Goal: Communication & Community: Answer question/provide support

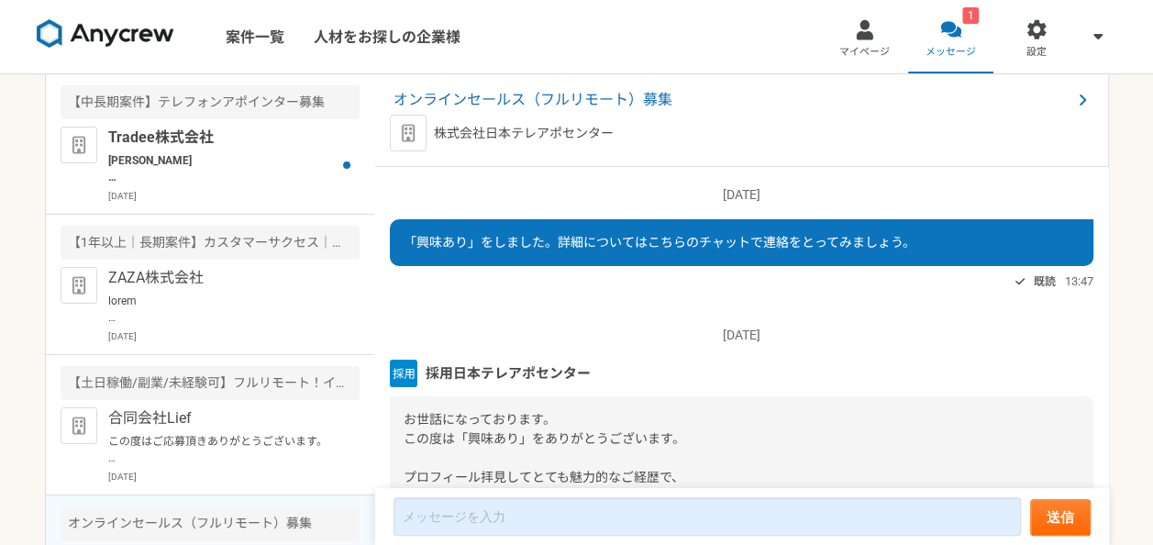
scroll to position [241, 0]
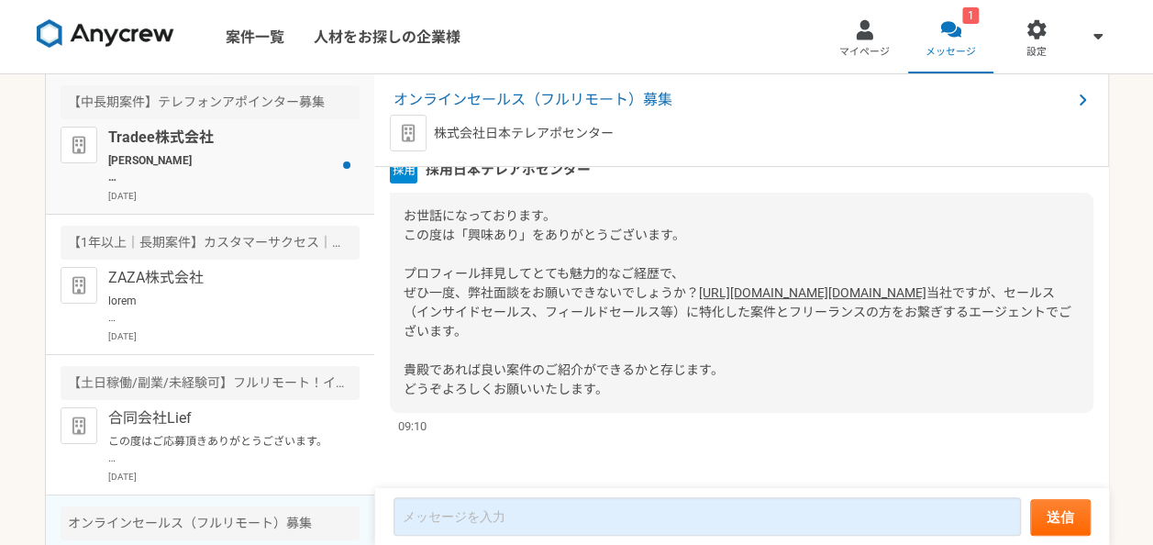
click at [297, 159] on p "[PERSON_NAME] お世話になっております。 ご連絡ありがとうございます。 それでは[DATE]ピンポイントで恐縮ですが10:00-ではいかがでしょう…" at bounding box center [221, 168] width 227 height 33
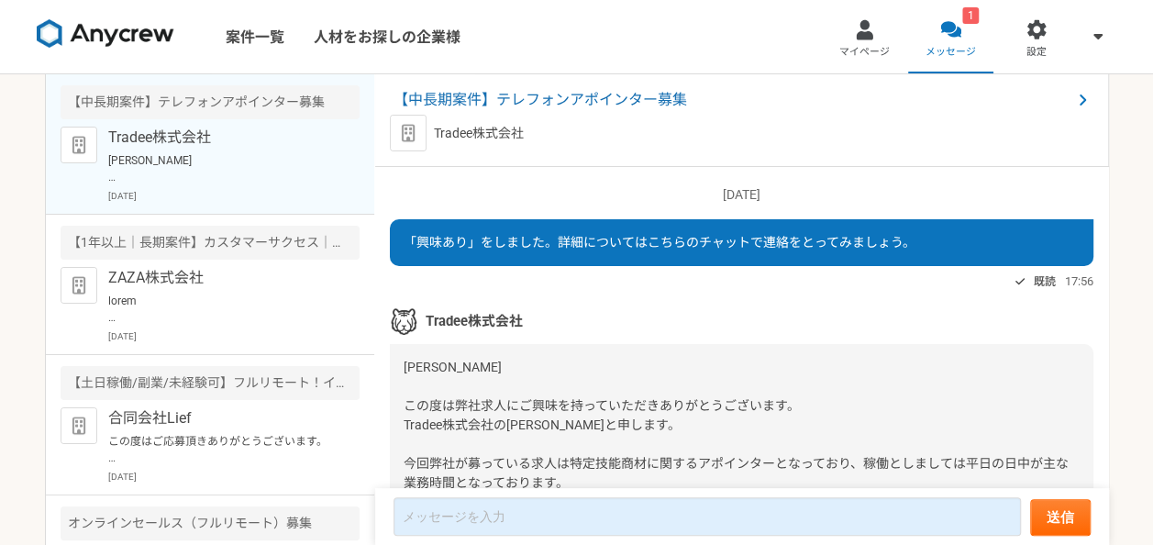
scroll to position [1505, 0]
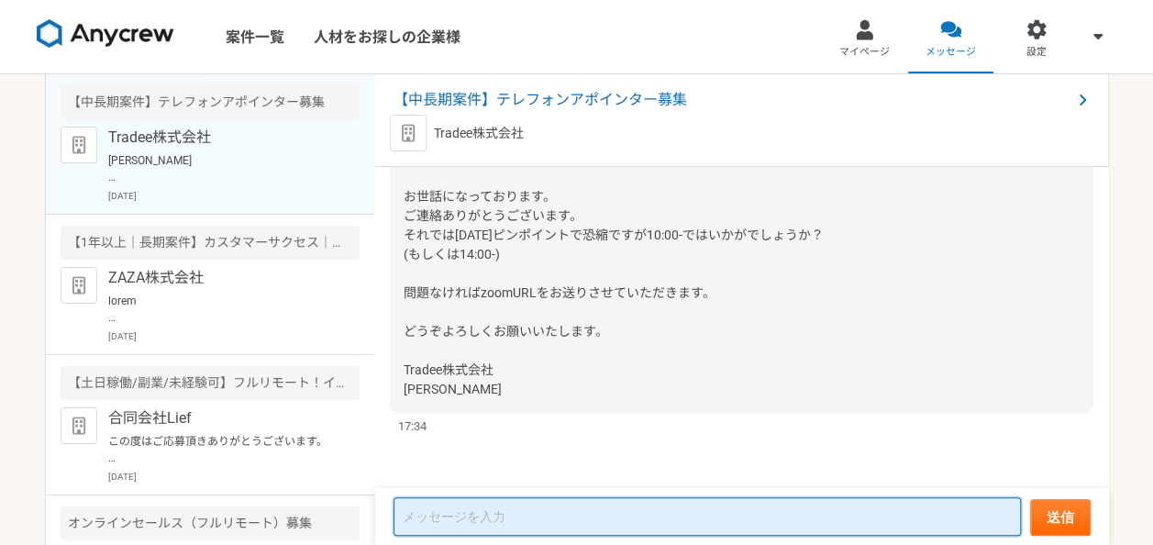
click at [504, 514] on textarea at bounding box center [706, 516] width 627 height 39
type textarea "h"
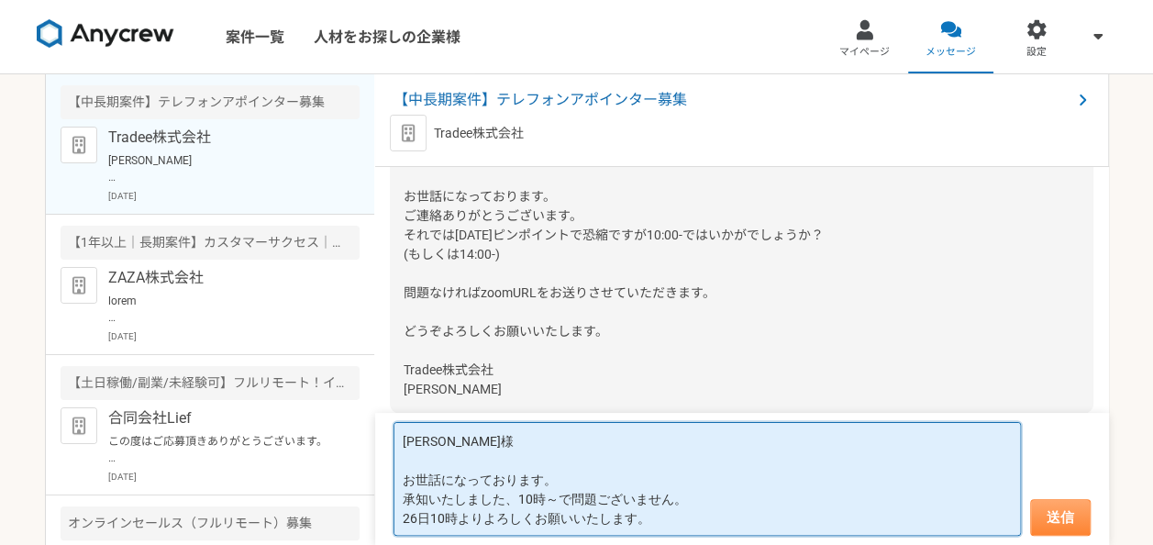
type textarea "[PERSON_NAME]様 お世話になっております。 承知いたしました、10時～で問題ございません。 26日10時よりよろしくお願いいたします。"
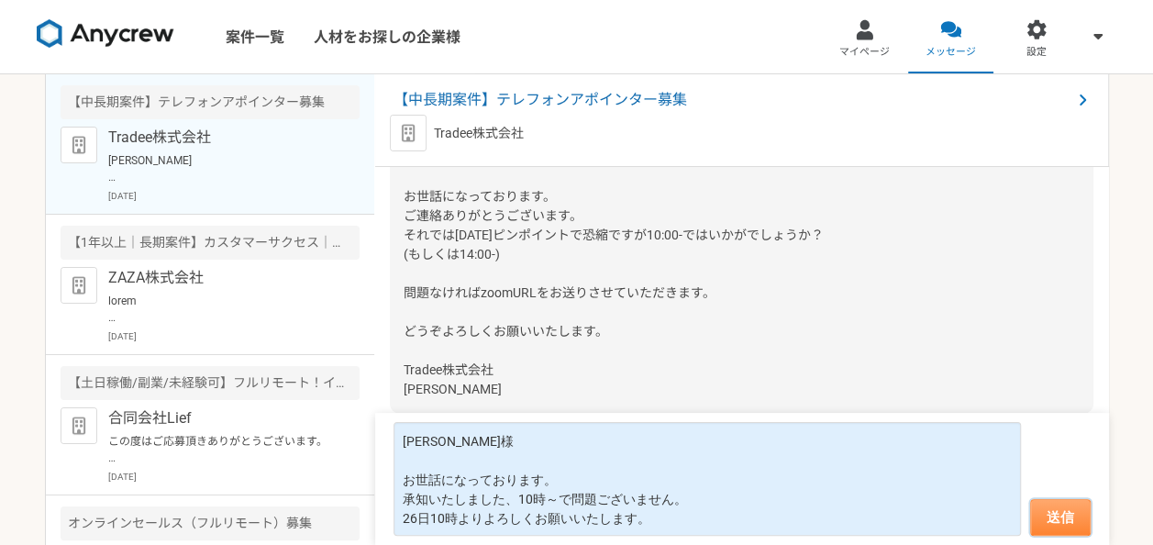
click at [1068, 507] on button "送信" at bounding box center [1060, 517] width 61 height 37
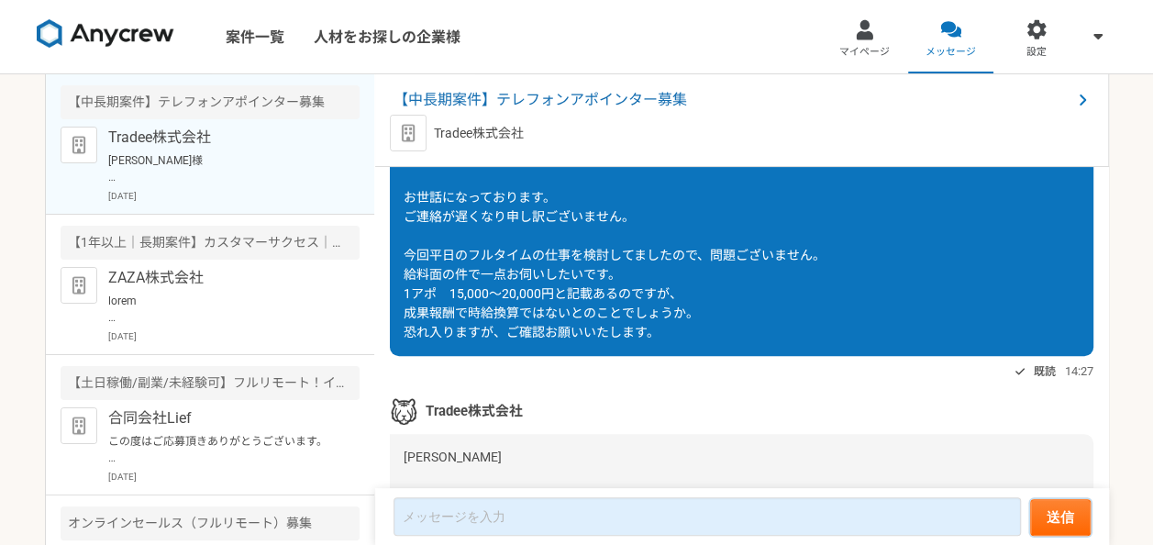
scroll to position [0, 0]
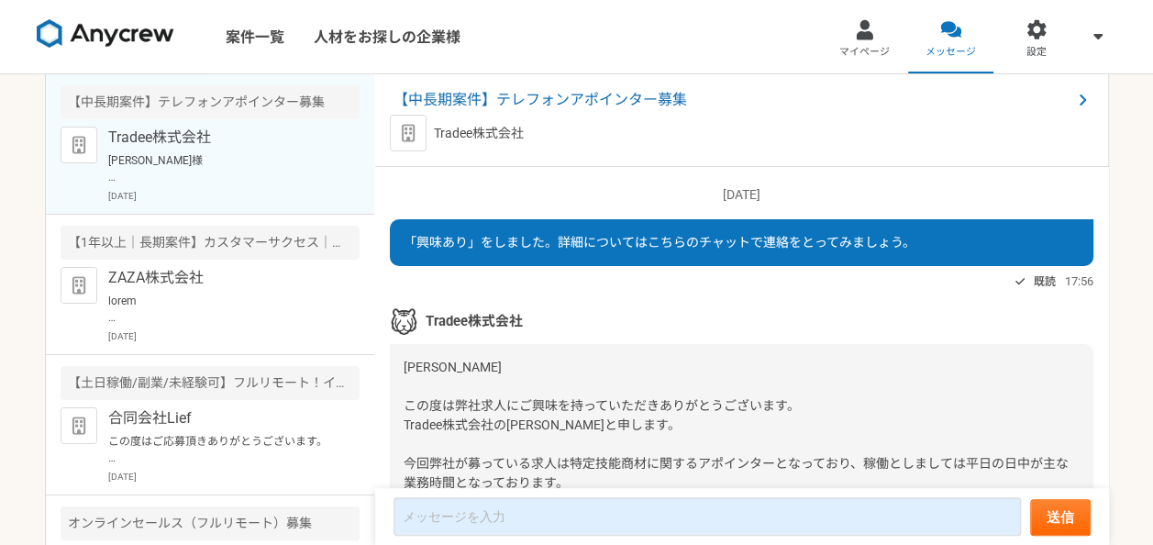
click at [479, 421] on span "[PERSON_NAME] この度は弊社求人にご興味を持っていただきありがとうございます。 Tradee株式会社の[PERSON_NAME]と申します。 今回…" at bounding box center [736, 502] width 665 height 284
click at [490, 435] on div "[PERSON_NAME] この度は弊社求人にご興味を持っていただきありがとうございます。 Tradee株式会社の[PERSON_NAME]と申します。 今回…" at bounding box center [741, 502] width 703 height 316
click at [647, 97] on span "【中長期案件】テレフォンアポインター募集" at bounding box center [732, 100] width 678 height 22
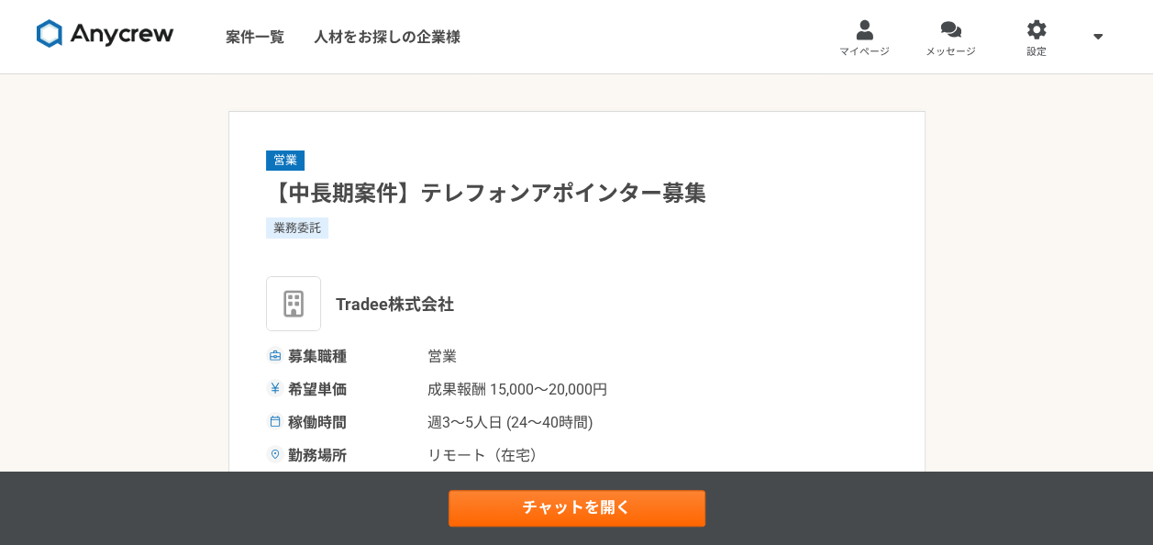
click at [681, 226] on div "業務委託" at bounding box center [577, 227] width 622 height 20
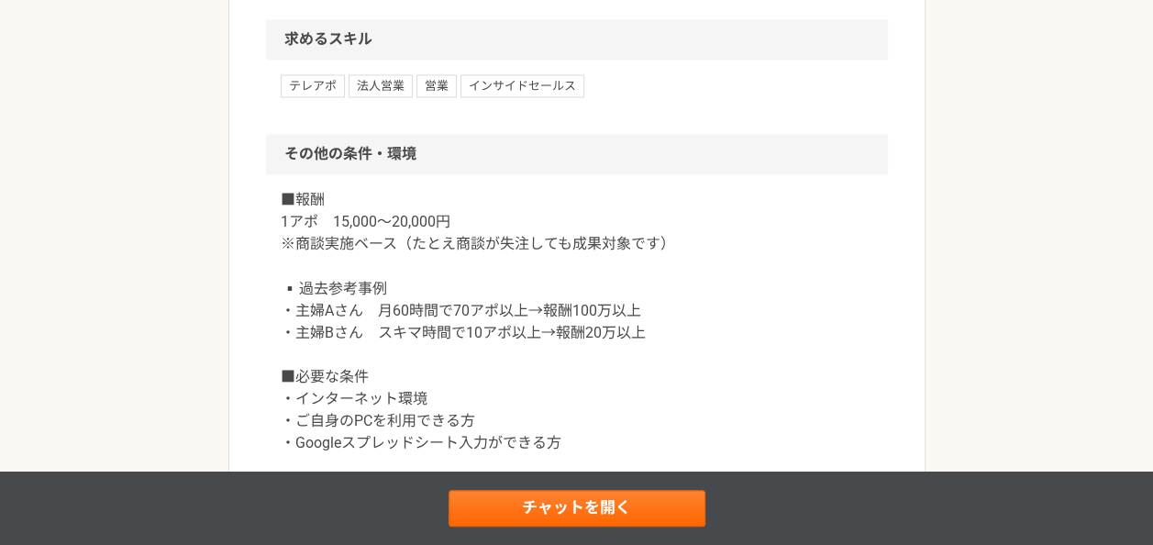
scroll to position [1357, 0]
